Goal: Find contact information: Find contact information

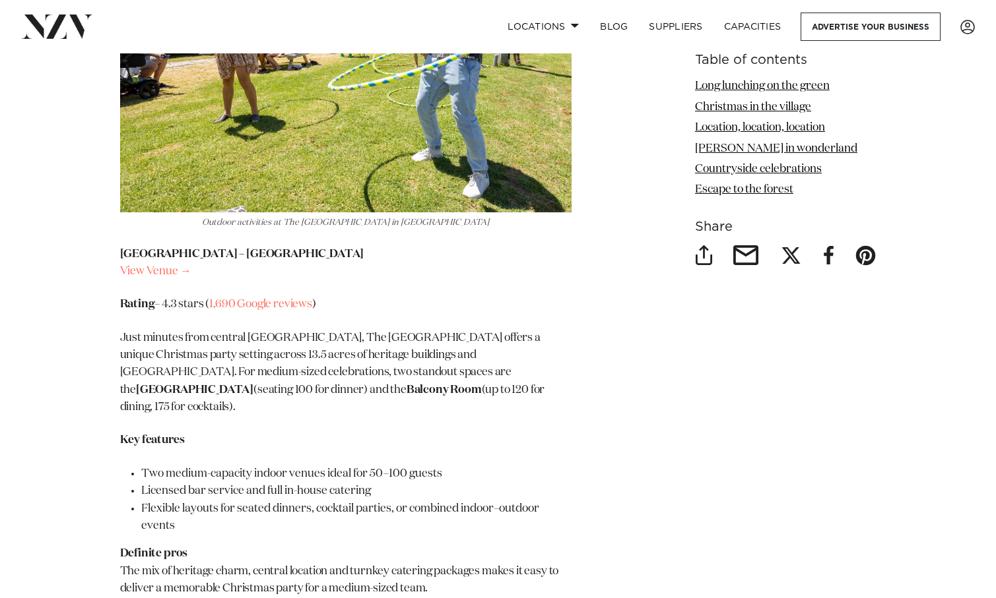
scroll to position [2576, 0]
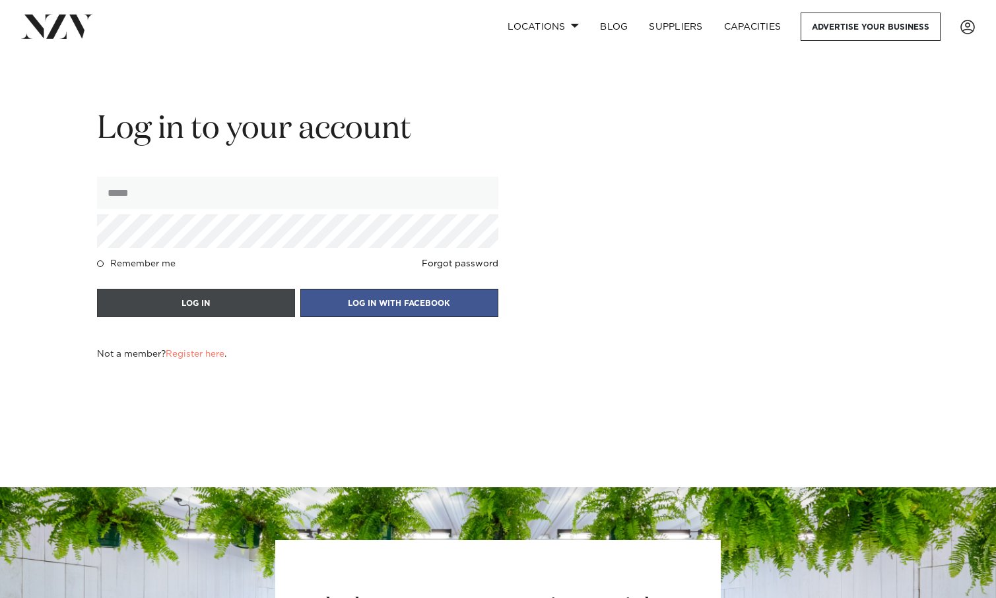
type input "**********"
click at [191, 309] on button "LOG IN" at bounding box center [196, 303] width 198 height 28
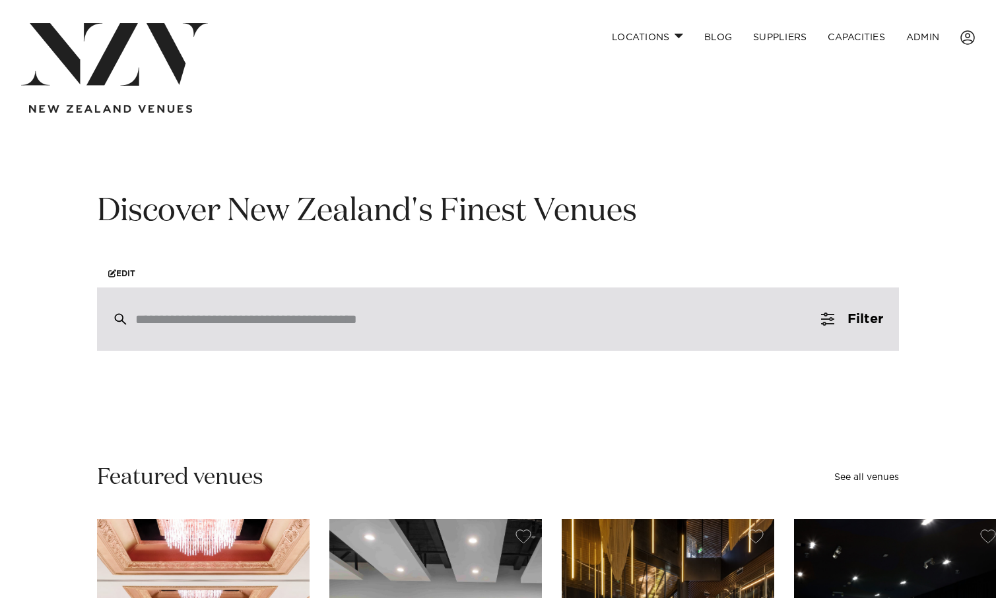
click at [302, 317] on input "search" at bounding box center [469, 319] width 669 height 15
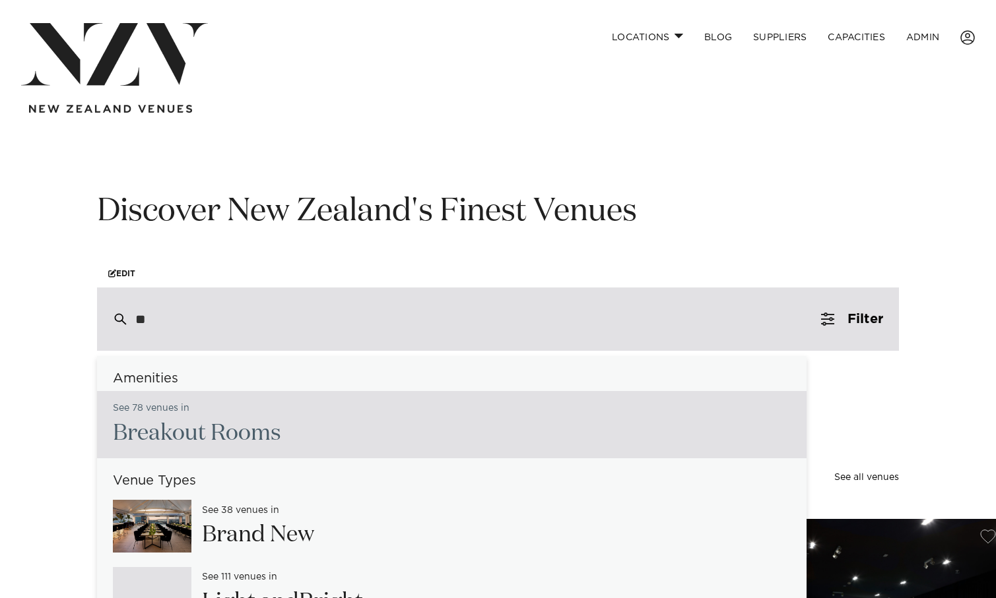
type input "*"
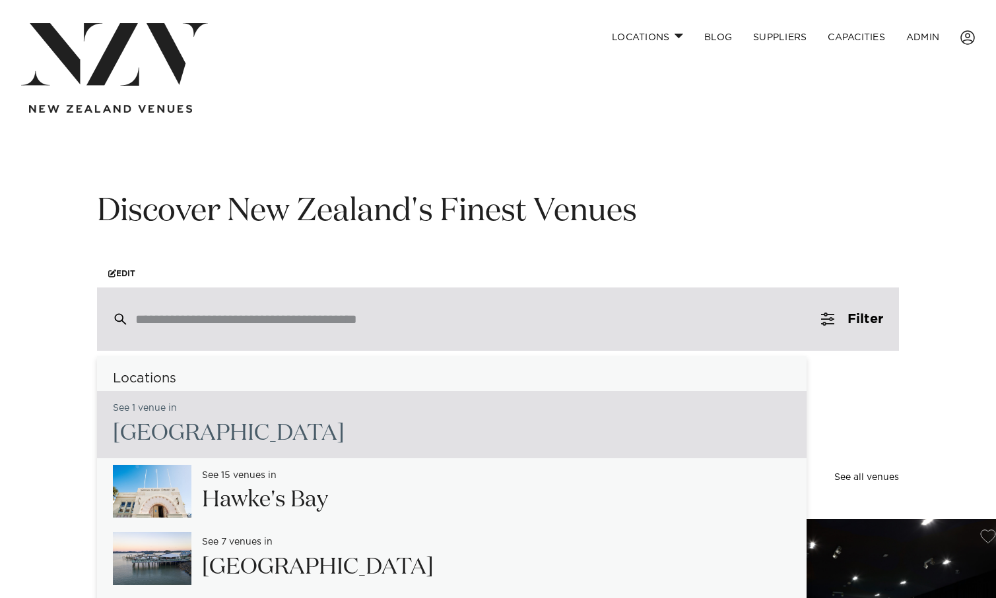
click at [163, 327] on input "search" at bounding box center [469, 319] width 669 height 15
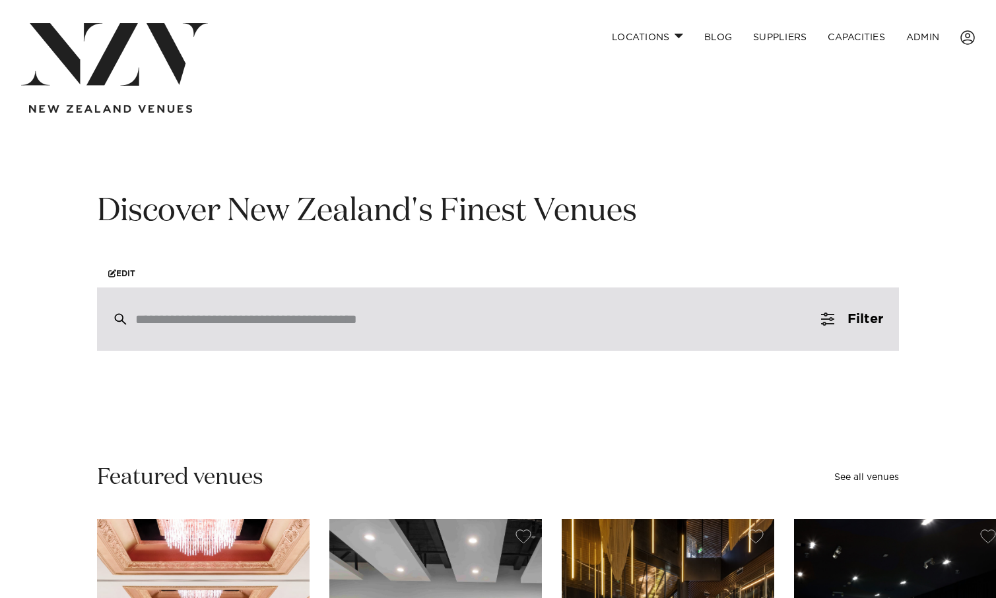
click at [164, 328] on div at bounding box center [498, 319] width 802 height 63
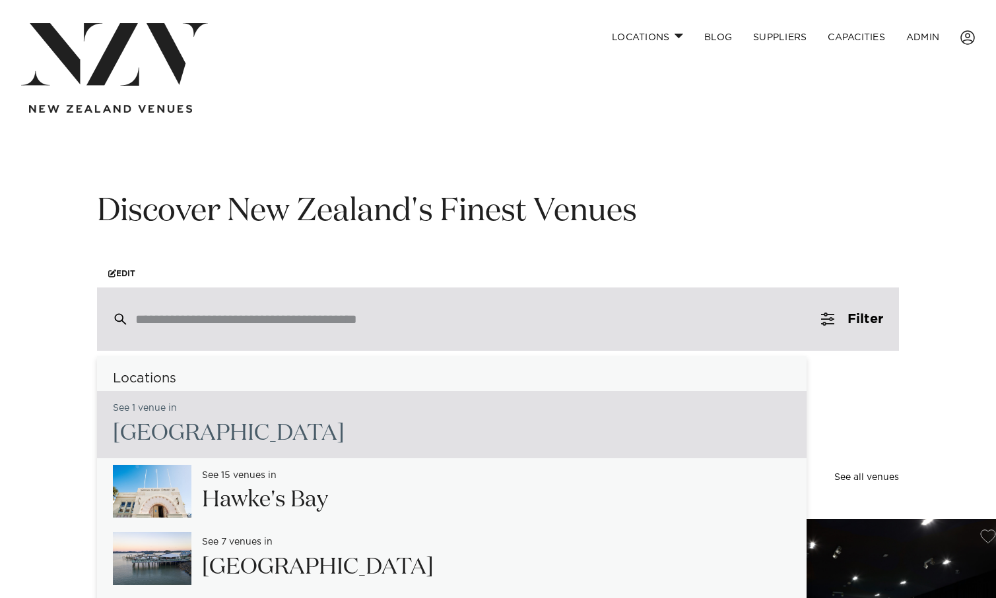
click at [167, 309] on div at bounding box center [498, 319] width 802 height 63
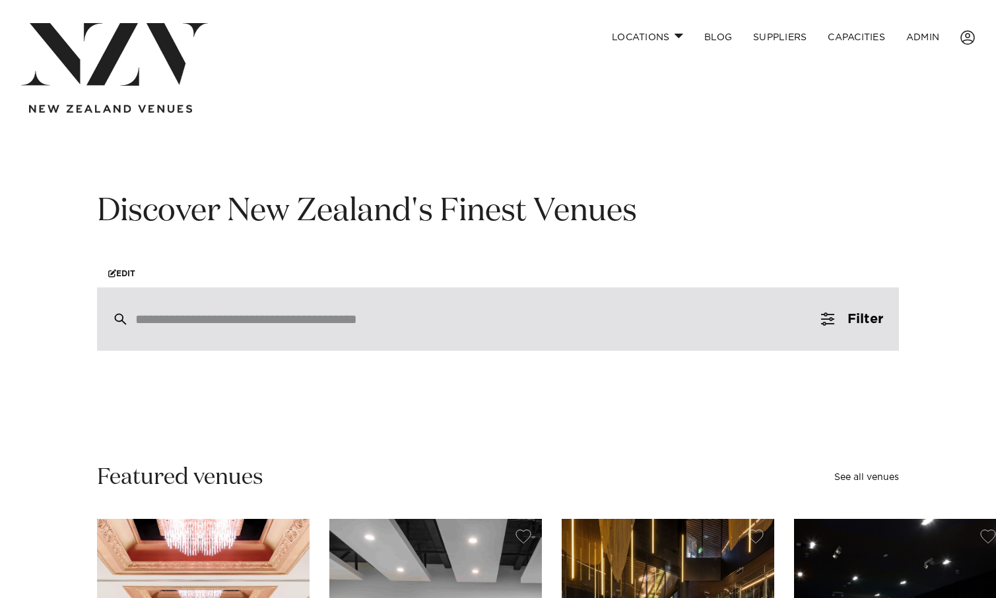
click at [322, 308] on div at bounding box center [498, 319] width 802 height 63
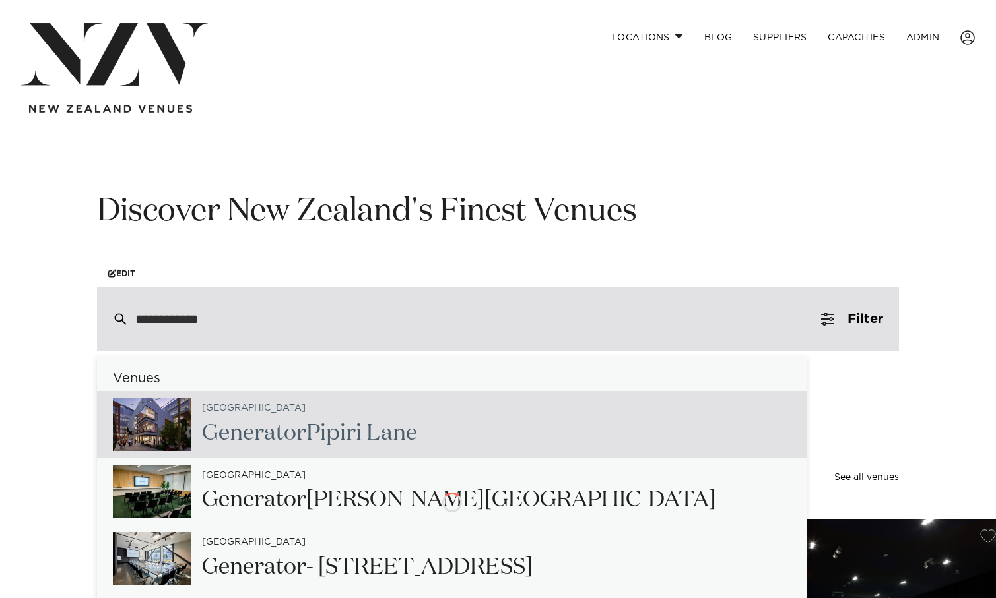
type input "**********"
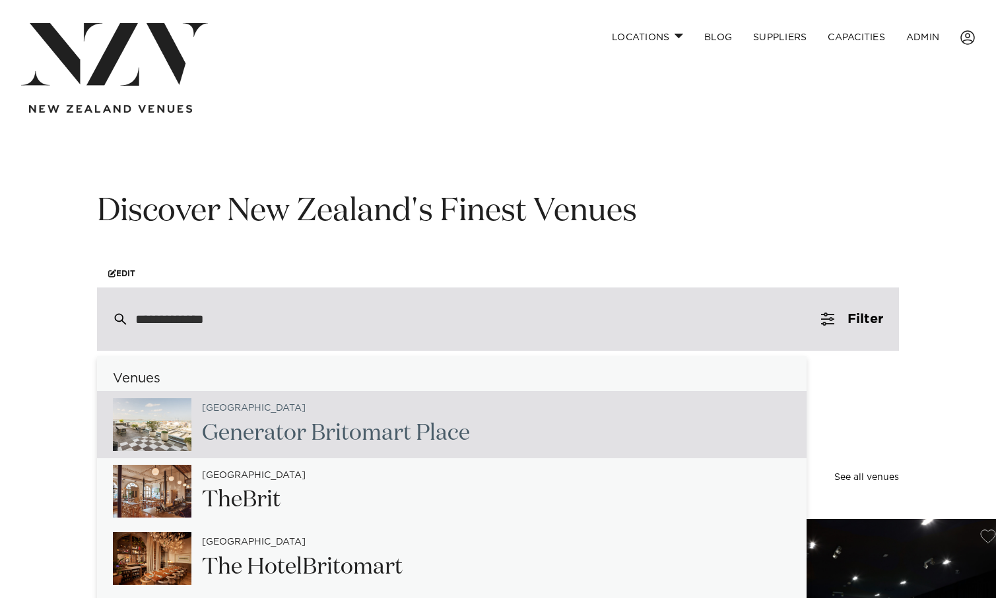
click at [449, 420] on h2 "Generator Bri tomart Place" at bounding box center [336, 434] width 268 height 30
type input "**********"
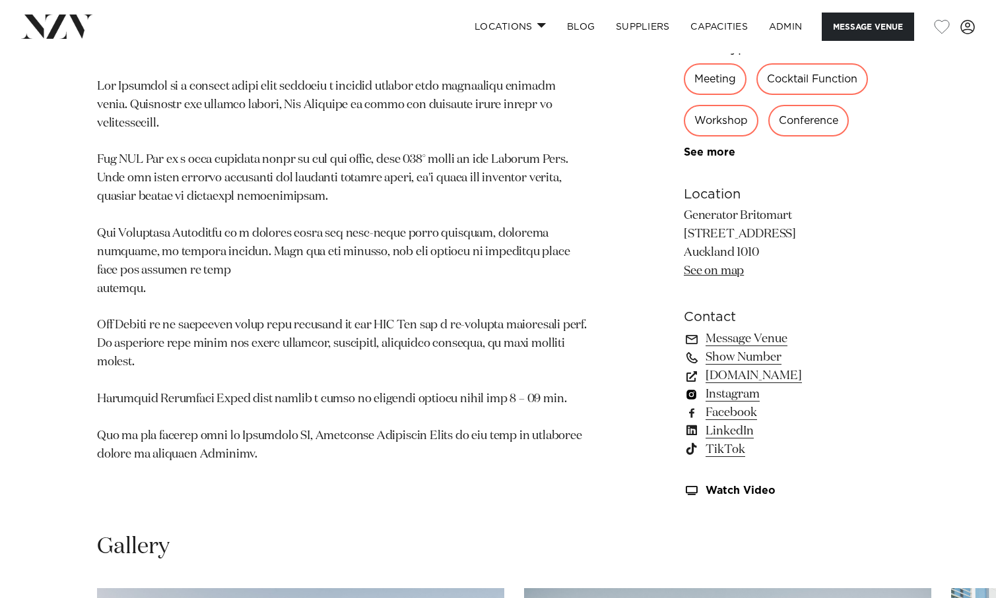
scroll to position [789, 0]
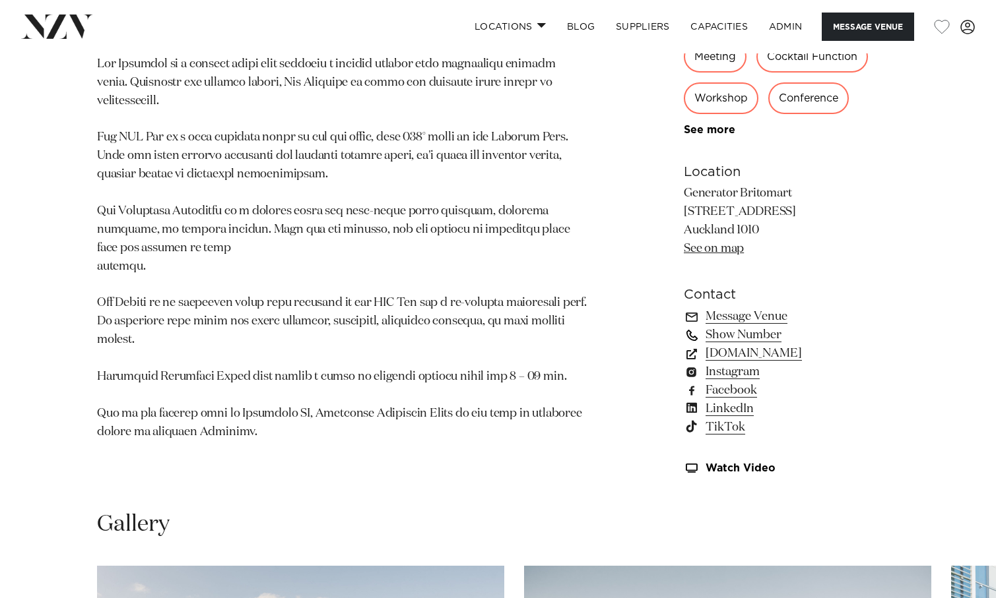
click at [725, 342] on link "Show Number" at bounding box center [790, 335] width 215 height 18
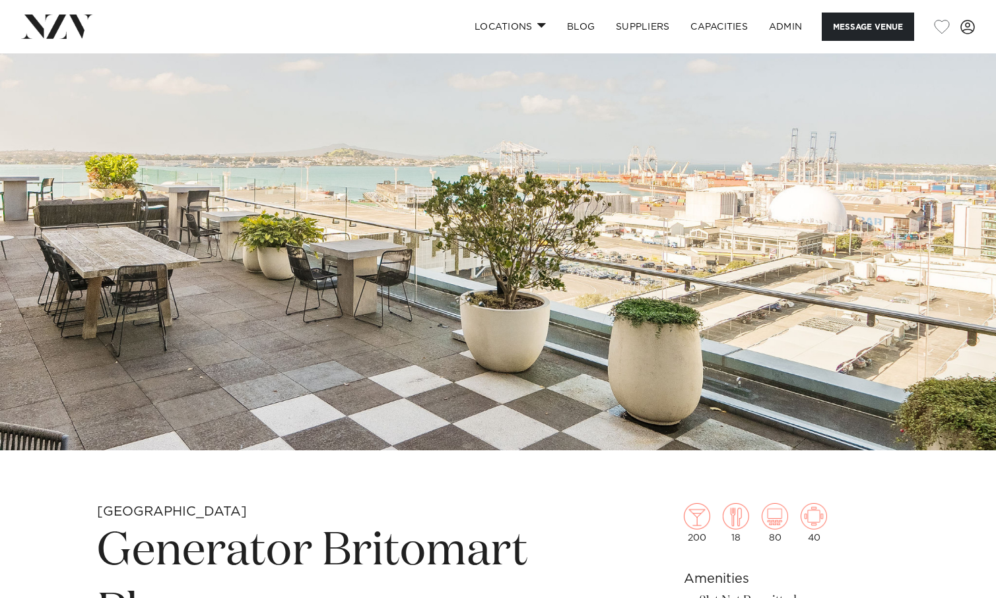
scroll to position [35, 0]
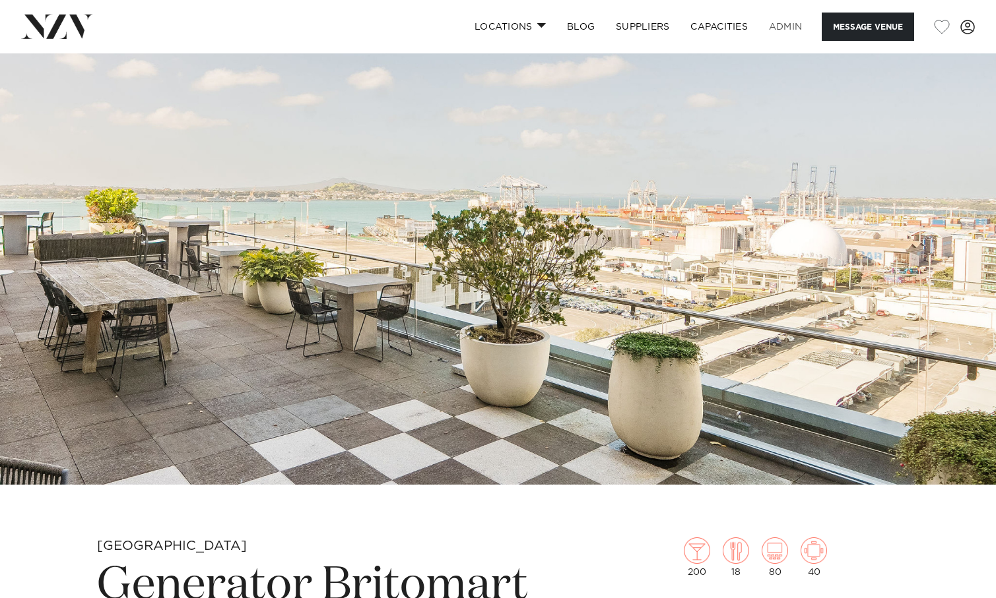
click at [775, 30] on link "ADMIN" at bounding box center [785, 27] width 54 height 28
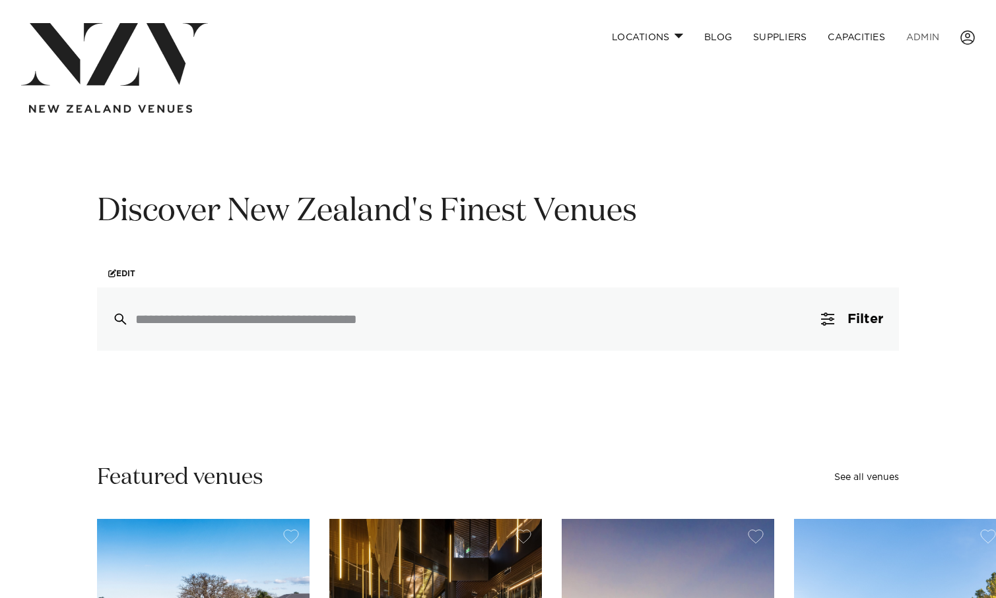
click at [937, 32] on link "ADMIN" at bounding box center [922, 37] width 54 height 28
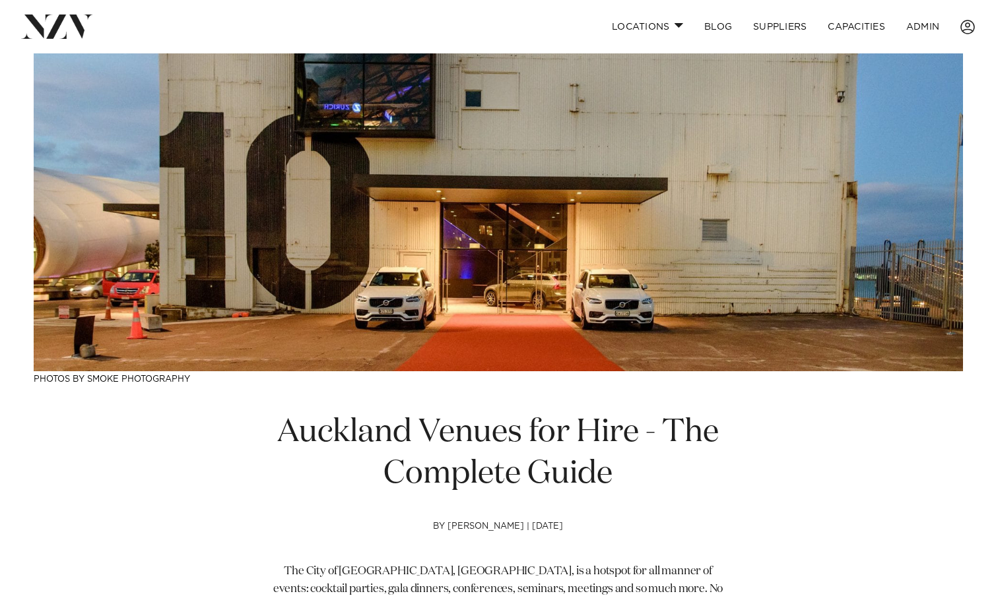
scroll to position [136, 0]
